Goal: Task Accomplishment & Management: Complete application form

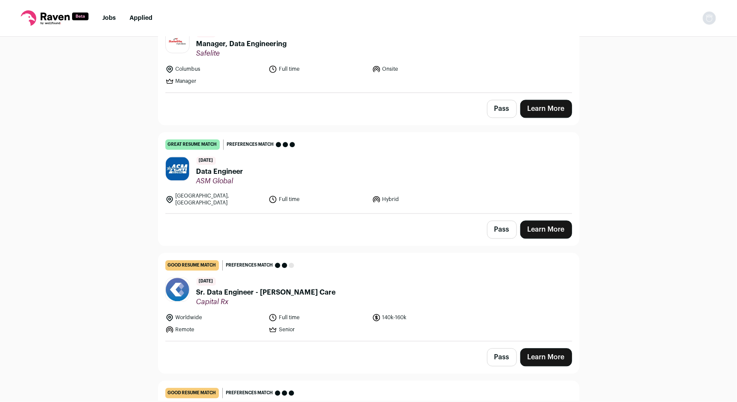
scroll to position [1301, 0]
click at [529, 221] on link "Learn More" at bounding box center [546, 230] width 52 height 18
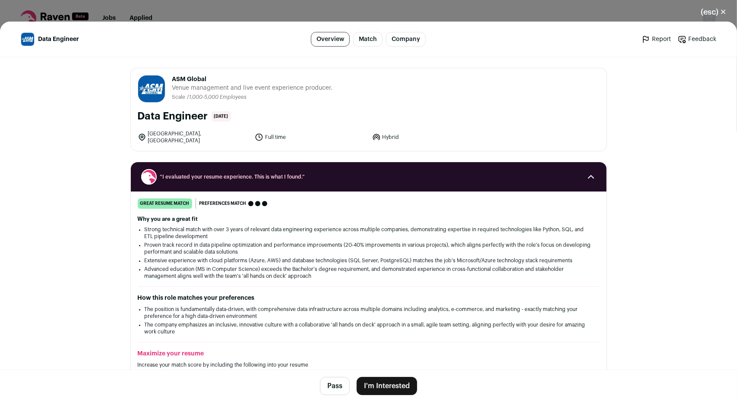
click at [382, 390] on button "I'm Interested" at bounding box center [387, 386] width 60 height 18
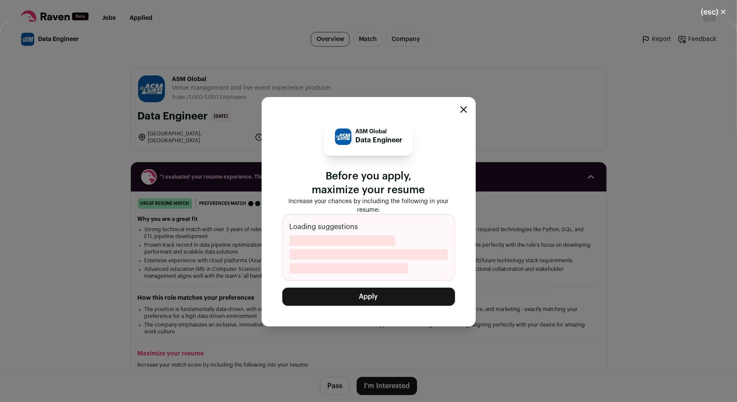
click at [365, 301] on button "Apply" at bounding box center [368, 297] width 173 height 18
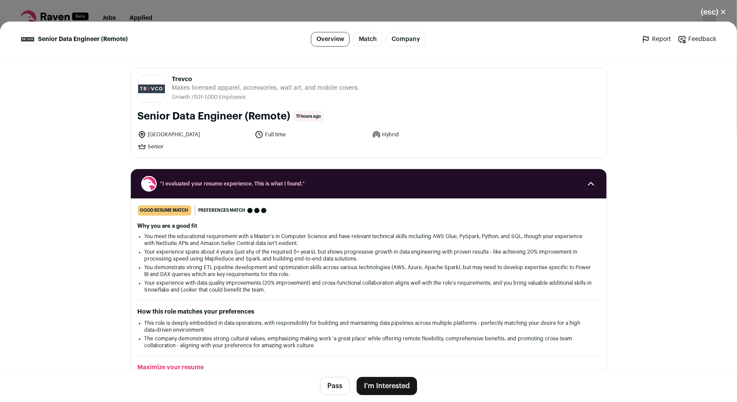
click at [370, 388] on button "I'm Interested" at bounding box center [387, 386] width 60 height 18
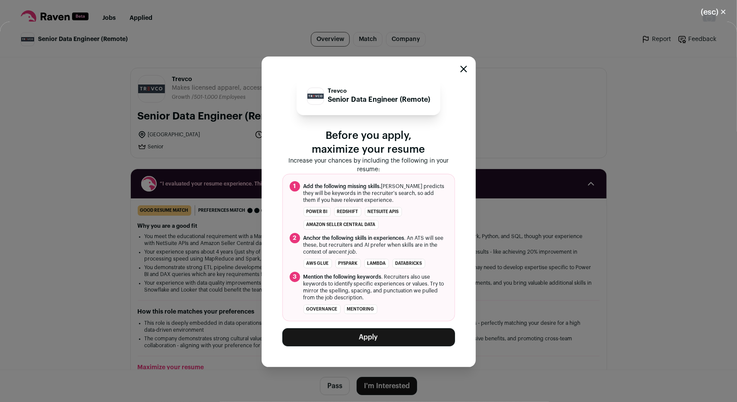
click at [389, 331] on button "Apply" at bounding box center [368, 337] width 173 height 18
